Goal: Find specific page/section: Find specific page/section

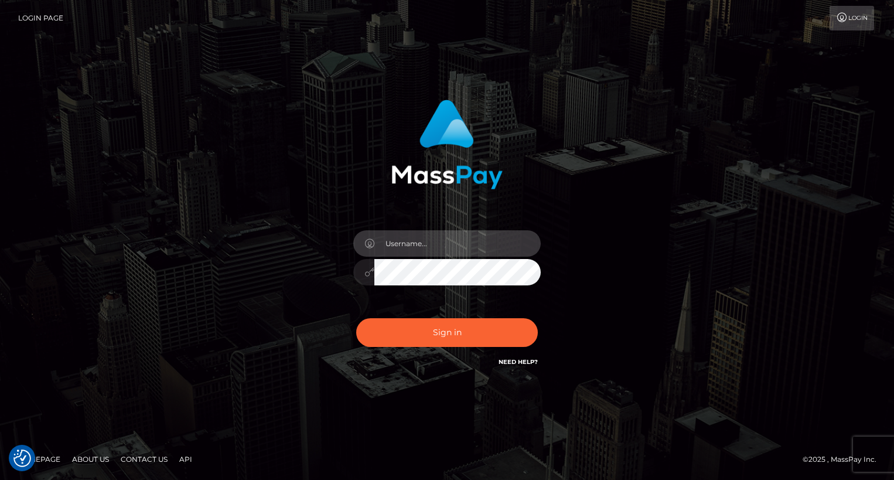
click at [481, 254] on input "text" at bounding box center [458, 243] width 166 height 26
type input "oli.fanvue"
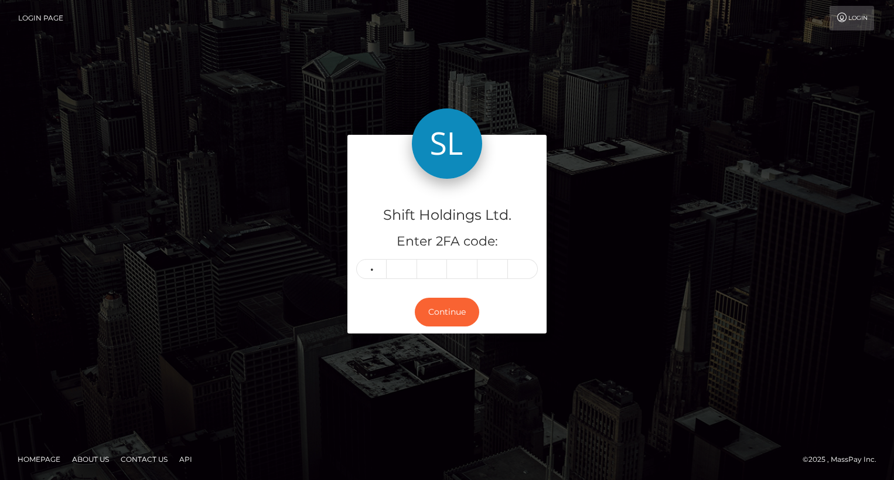
type input "2"
type input "4"
type input "8"
type input "2"
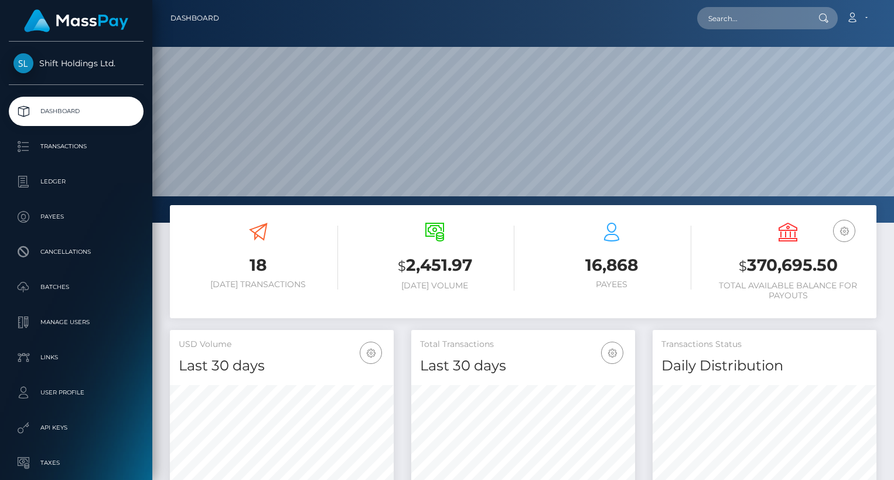
scroll to position [207, 224]
click at [784, 19] on input "text" at bounding box center [753, 18] width 110 height 22
paste input "[EMAIL_ADDRESS][DOMAIN_NAME]"
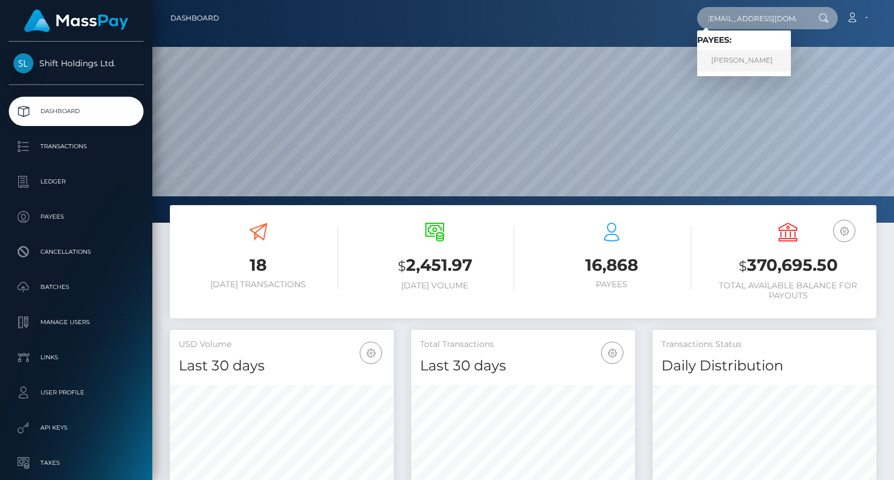
type input "[EMAIL_ADDRESS][DOMAIN_NAME]"
click at [743, 59] on link "KERRI NICOLE UNKLE" at bounding box center [745, 61] width 94 height 22
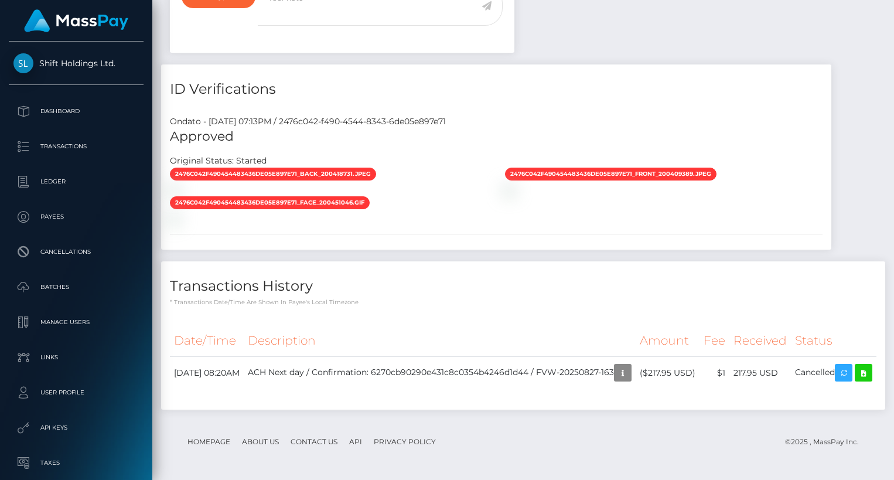
scroll to position [141, 224]
